Goal: Task Accomplishment & Management: Manage account settings

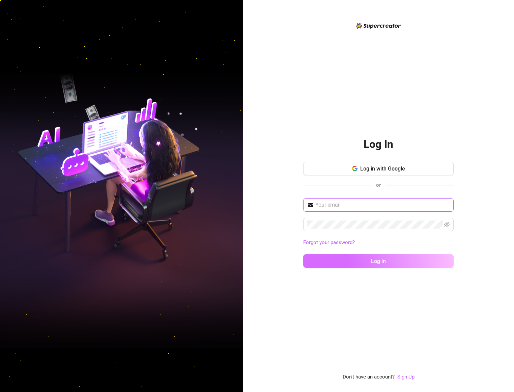
type input "[EMAIL_ADDRESS][DOMAIN_NAME]"
click at [399, 262] on button "Log in" at bounding box center [378, 260] width 150 height 13
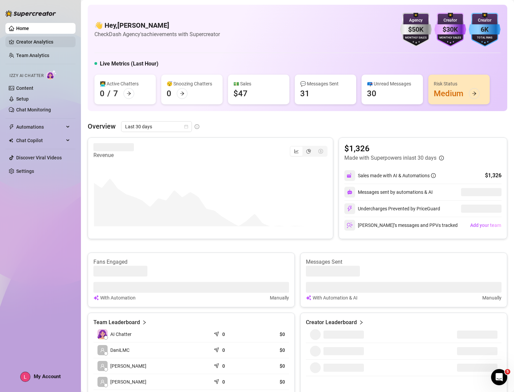
click at [31, 42] on link "Creator Analytics" at bounding box center [43, 41] width 54 height 11
